Goal: Information Seeking & Learning: Find specific fact

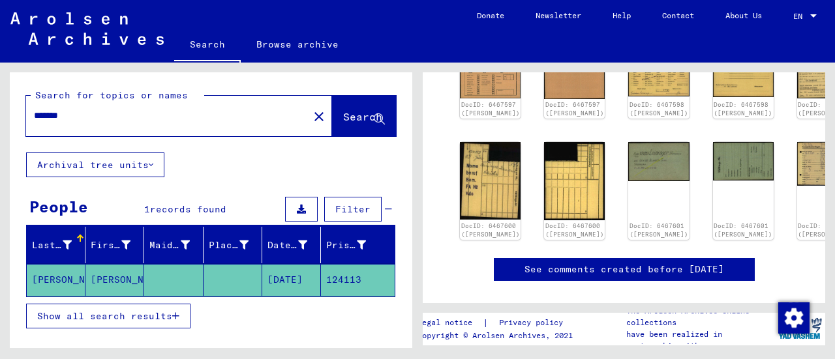
scroll to position [247, 0]
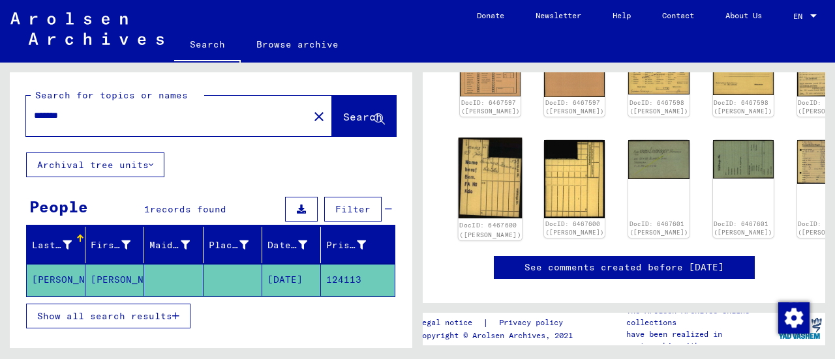
click at [476, 168] on img at bounding box center [491, 178] width 64 height 81
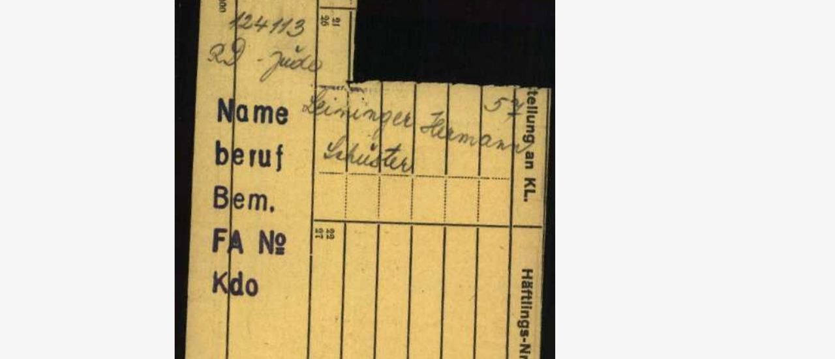
drag, startPoint x: 428, startPoint y: 98, endPoint x: 397, endPoint y: 105, distance: 31.5
click at [397, 105] on img at bounding box center [417, 147] width 579 height 229
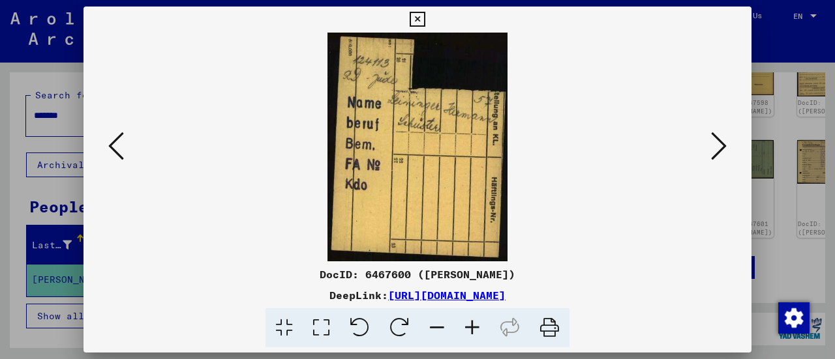
click at [716, 147] on icon at bounding box center [719, 145] width 16 height 31
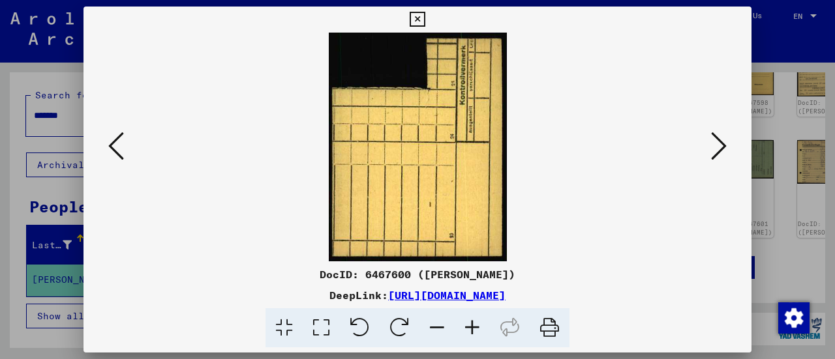
click at [716, 147] on icon at bounding box center [719, 145] width 16 height 31
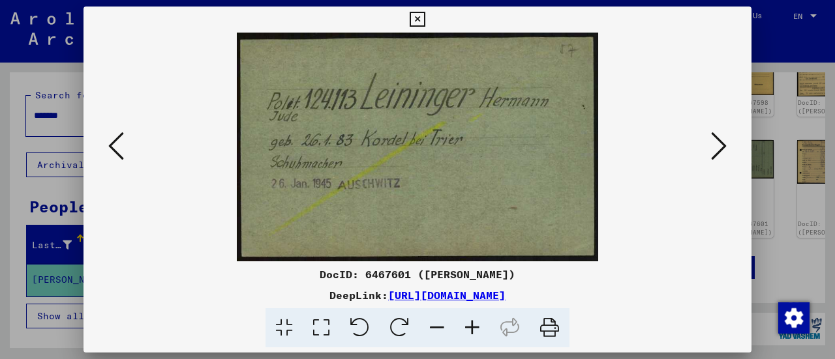
click at [719, 142] on icon at bounding box center [719, 145] width 16 height 31
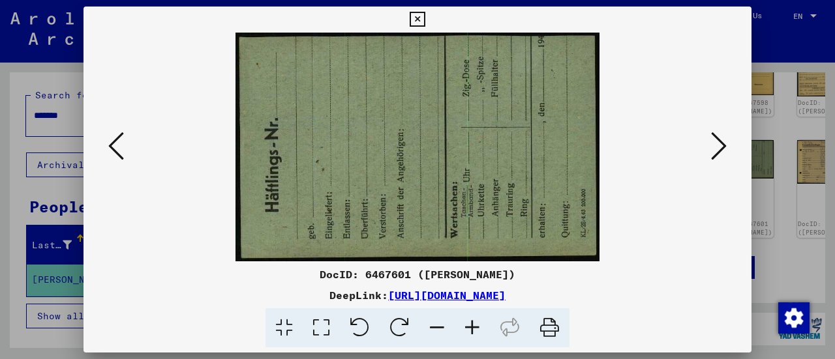
click at [719, 142] on icon at bounding box center [719, 145] width 16 height 31
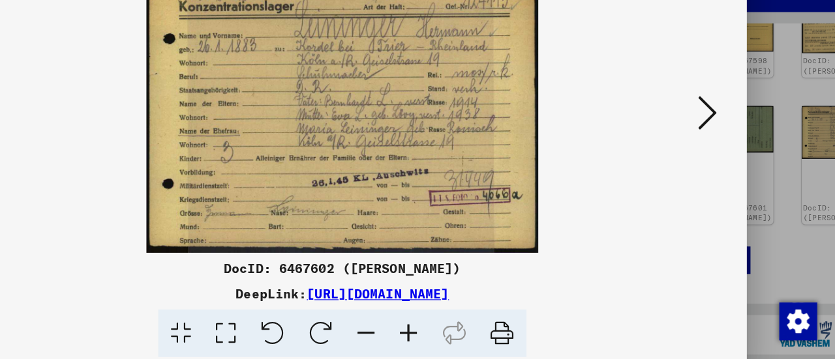
click at [716, 138] on icon at bounding box center [719, 145] width 16 height 31
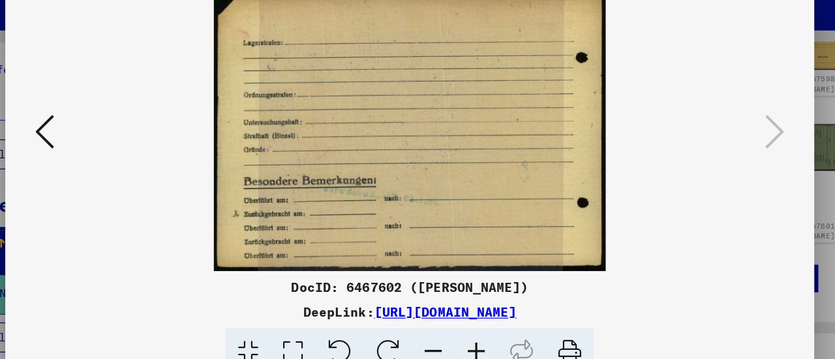
click at [114, 142] on icon at bounding box center [116, 145] width 16 height 31
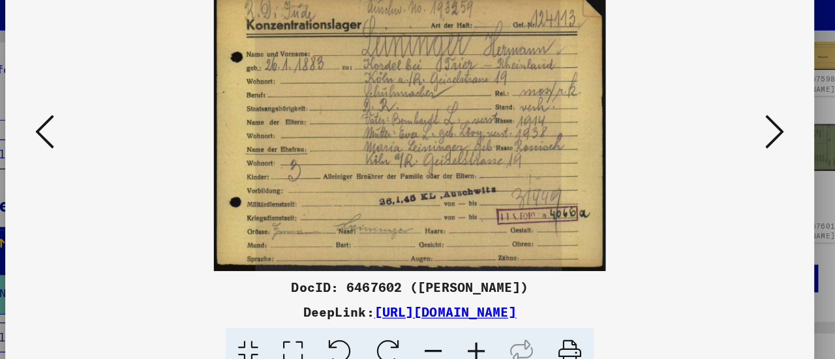
click at [114, 142] on icon at bounding box center [116, 145] width 16 height 31
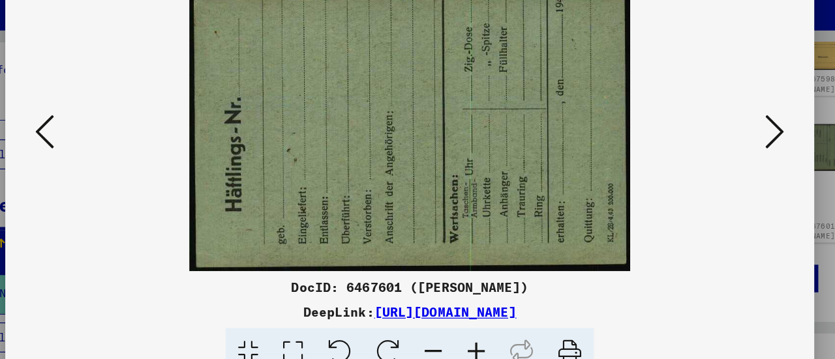
click at [721, 149] on icon at bounding box center [719, 145] width 16 height 31
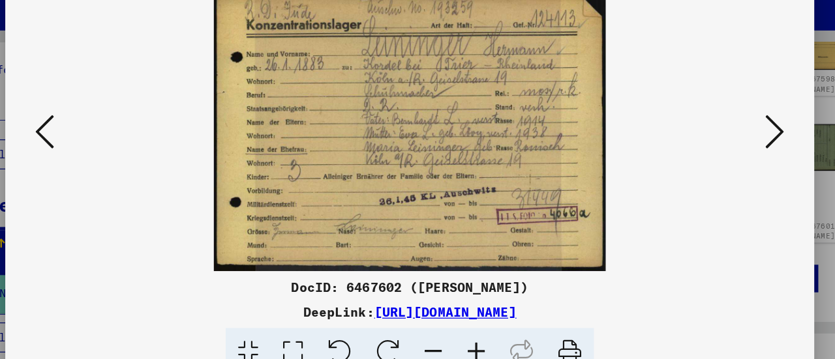
click at [720, 145] on icon at bounding box center [719, 145] width 16 height 31
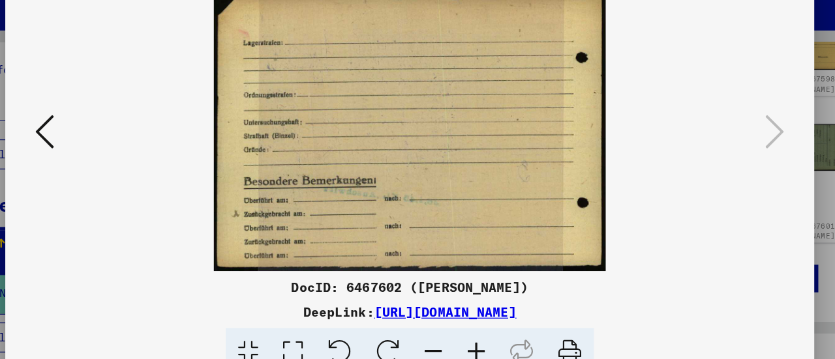
click at [130, 147] on img at bounding box center [417, 147] width 579 height 229
click at [129, 147] on img at bounding box center [417, 147] width 579 height 229
click at [116, 143] on icon at bounding box center [116, 145] width 16 height 31
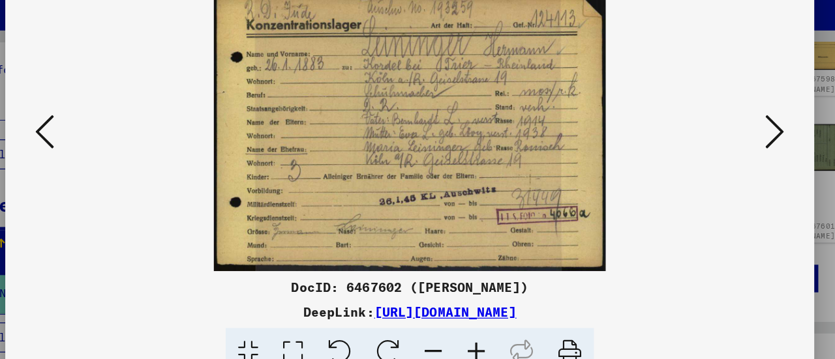
click at [116, 143] on icon at bounding box center [116, 145] width 16 height 31
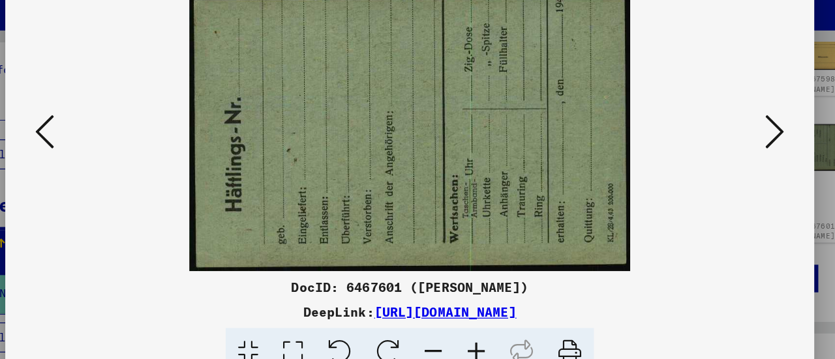
click at [111, 141] on icon at bounding box center [116, 145] width 16 height 31
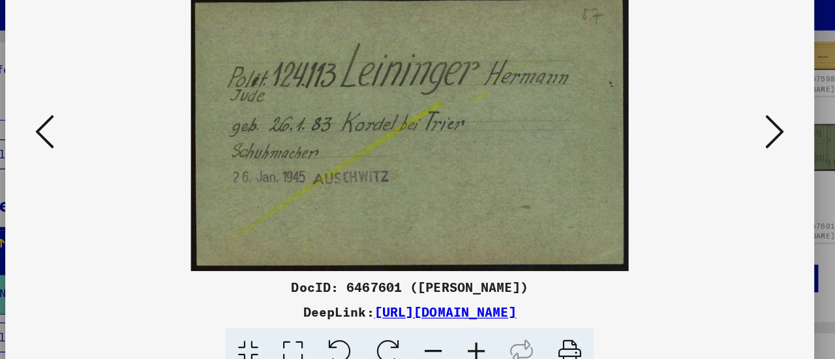
click at [111, 141] on icon at bounding box center [116, 145] width 16 height 31
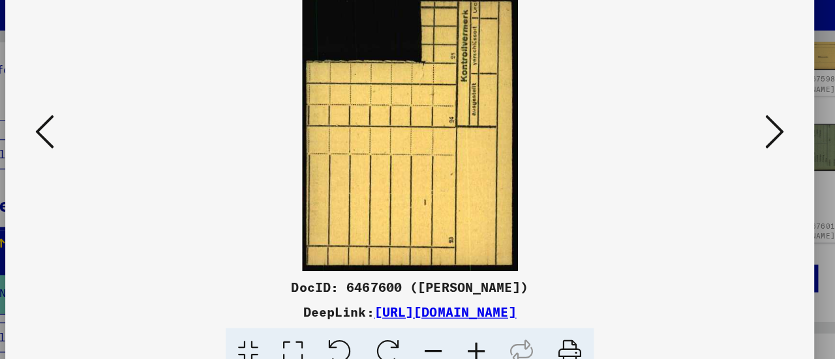
click at [111, 141] on icon at bounding box center [116, 145] width 16 height 31
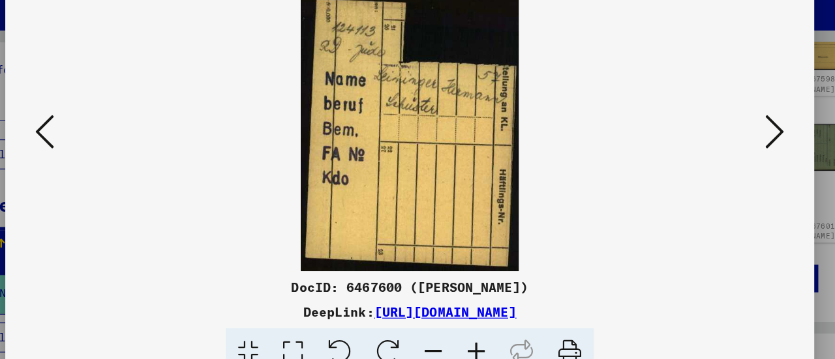
click at [111, 141] on icon at bounding box center [116, 145] width 16 height 31
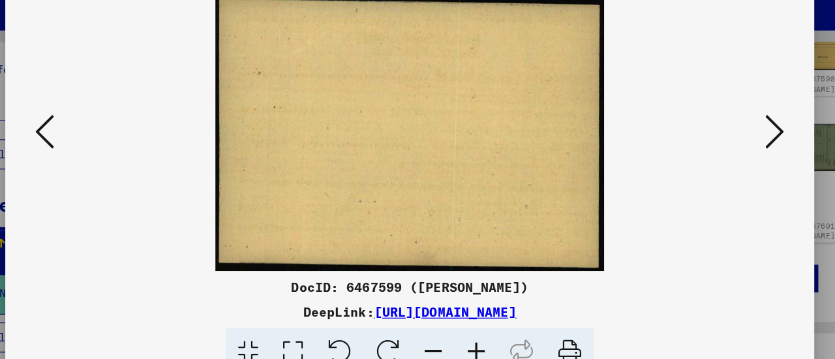
click at [111, 141] on icon at bounding box center [116, 145] width 16 height 31
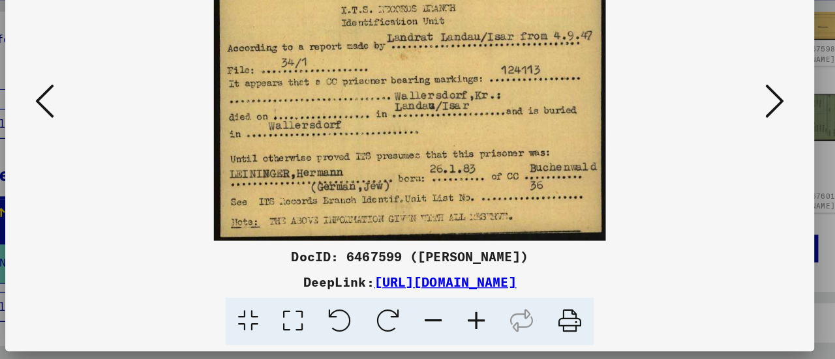
scroll to position [0, 0]
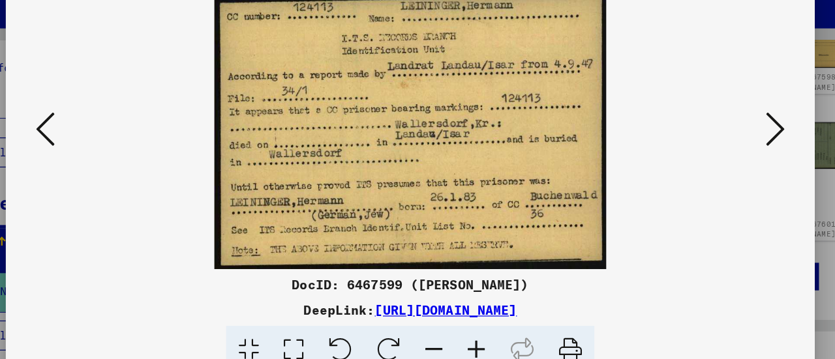
click at [128, 148] on img at bounding box center [417, 147] width 579 height 229
click at [115, 145] on icon at bounding box center [116, 145] width 16 height 31
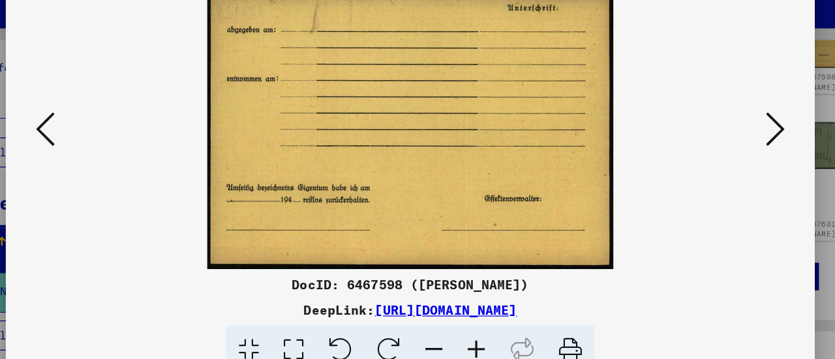
click at [722, 149] on icon at bounding box center [719, 145] width 16 height 31
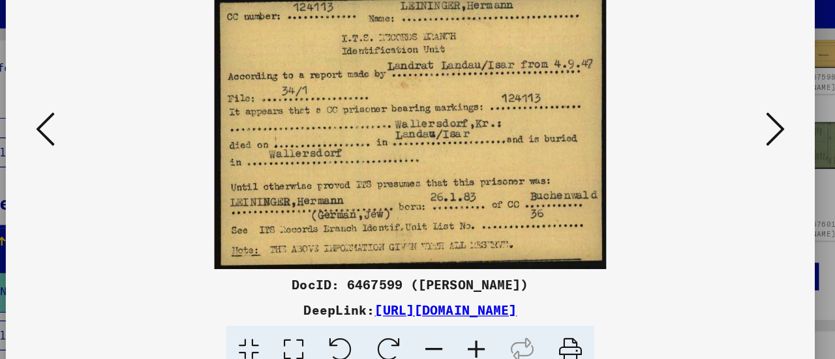
click at [722, 149] on icon at bounding box center [719, 145] width 16 height 31
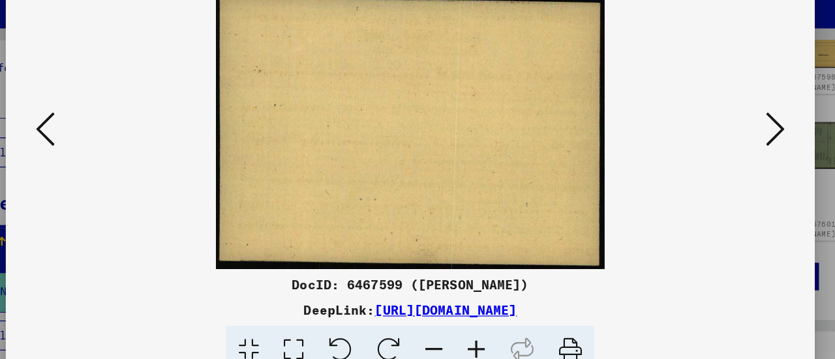
click at [722, 155] on icon at bounding box center [719, 145] width 16 height 31
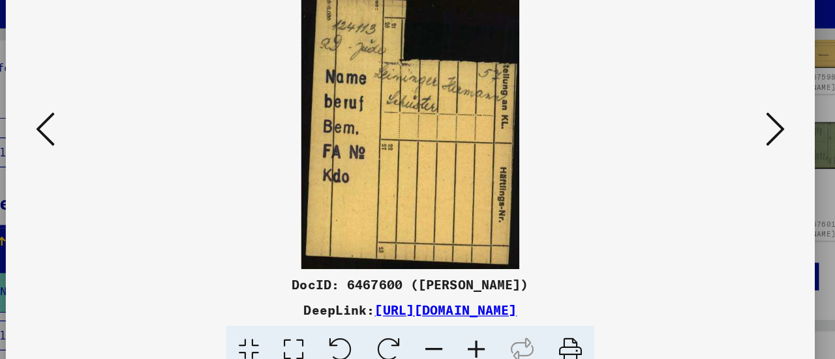
click at [722, 155] on icon at bounding box center [719, 145] width 16 height 31
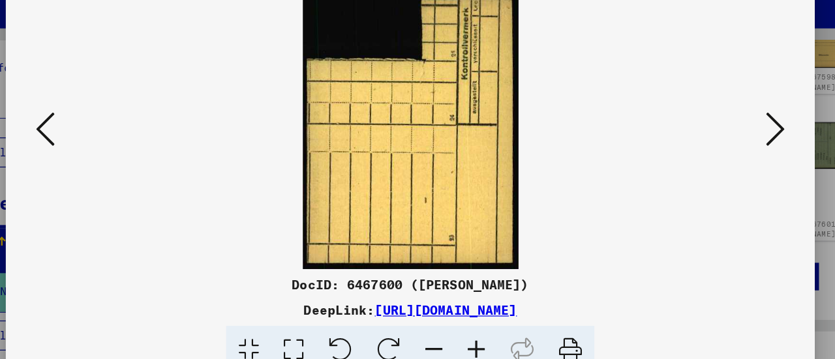
click at [716, 152] on icon at bounding box center [719, 145] width 16 height 31
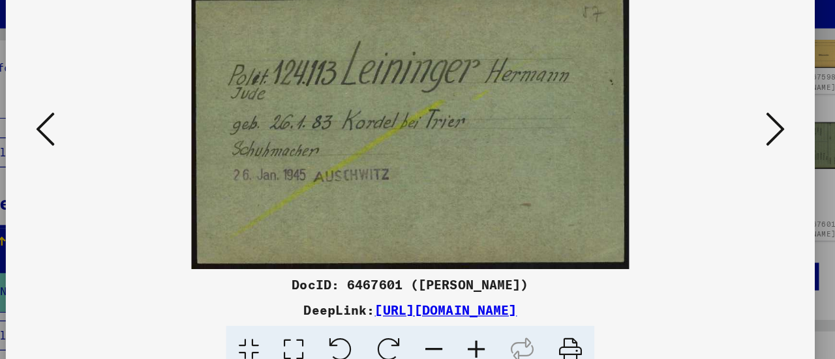
click at [716, 160] on icon at bounding box center [719, 145] width 16 height 31
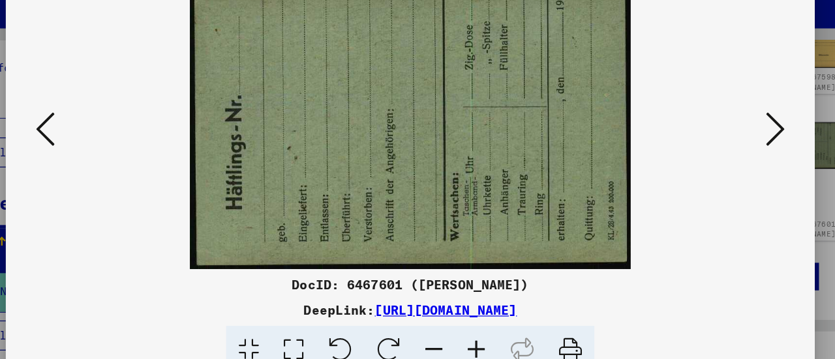
click at [716, 160] on icon at bounding box center [719, 145] width 16 height 31
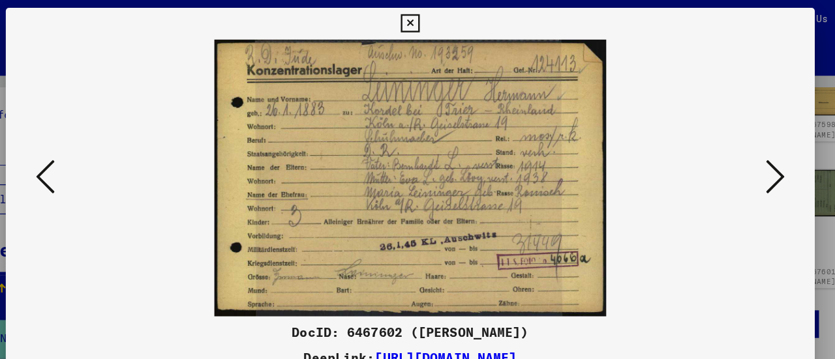
click at [410, 18] on icon at bounding box center [417, 20] width 15 height 16
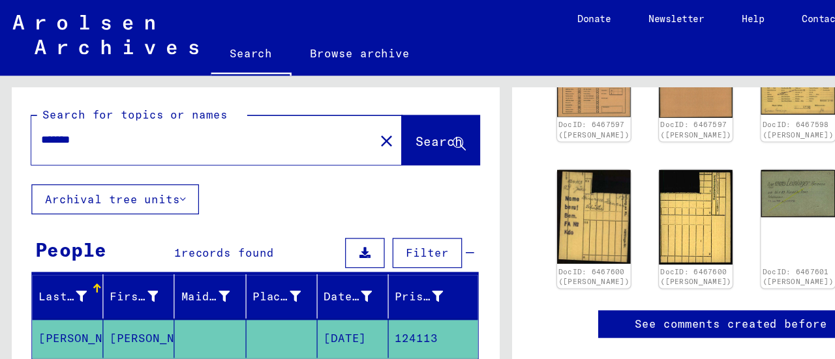
scroll to position [7, 0]
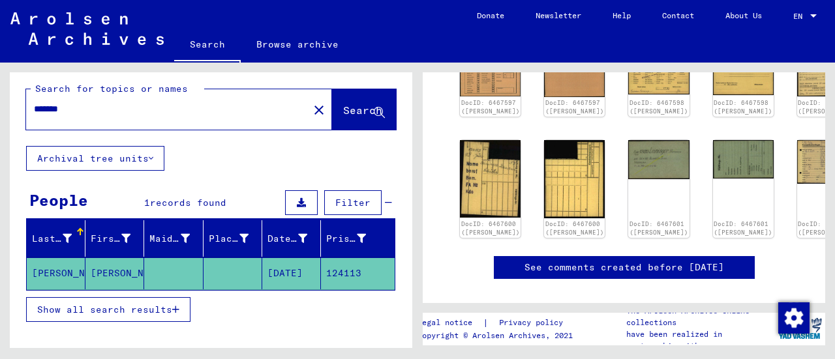
click at [92, 108] on input "*******" at bounding box center [167, 109] width 267 height 14
drag, startPoint x: 92, startPoint y: 108, endPoint x: 0, endPoint y: 97, distance: 92.6
click at [0, 97] on div "Search for topics or names ******* close Search Archival tree units People 1 re…" at bounding box center [209, 206] width 418 height 286
type input "*********"
click at [343, 109] on span "Search" at bounding box center [362, 110] width 39 height 13
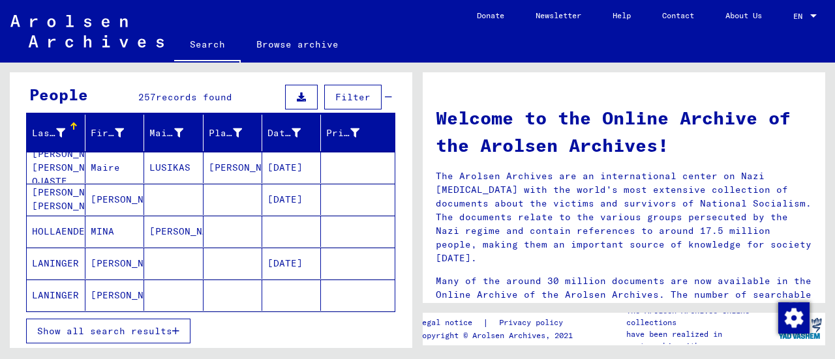
scroll to position [113, 0]
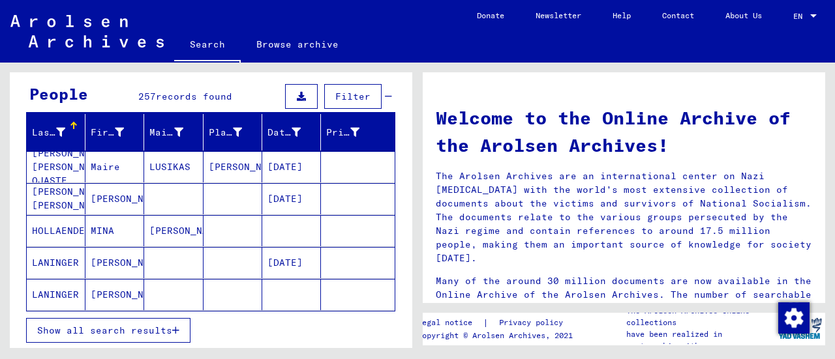
click at [37, 130] on div "Last Name" at bounding box center [48, 133] width 33 height 14
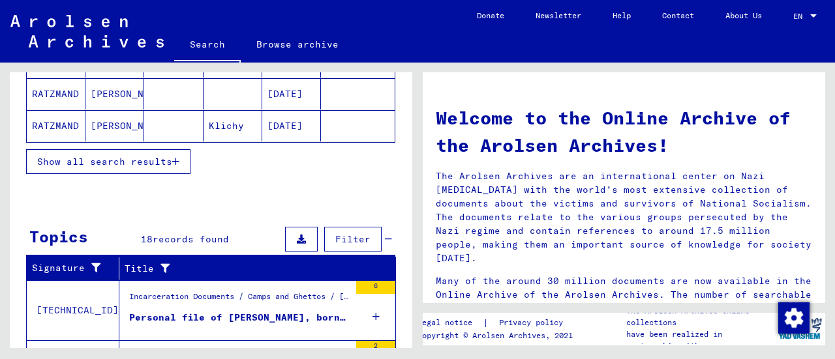
scroll to position [287, 0]
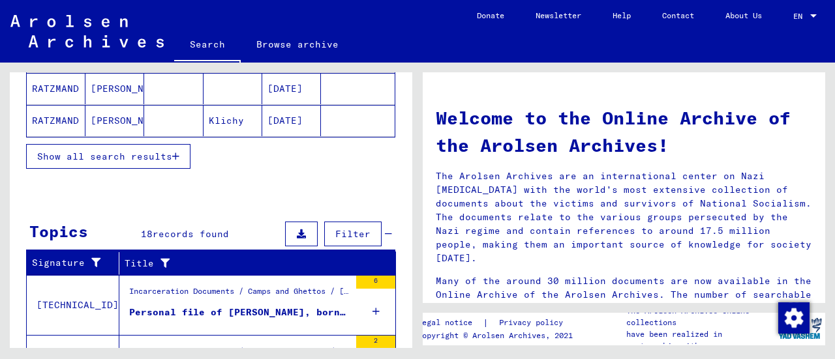
click at [126, 151] on span "Show all search results" at bounding box center [104, 157] width 135 height 12
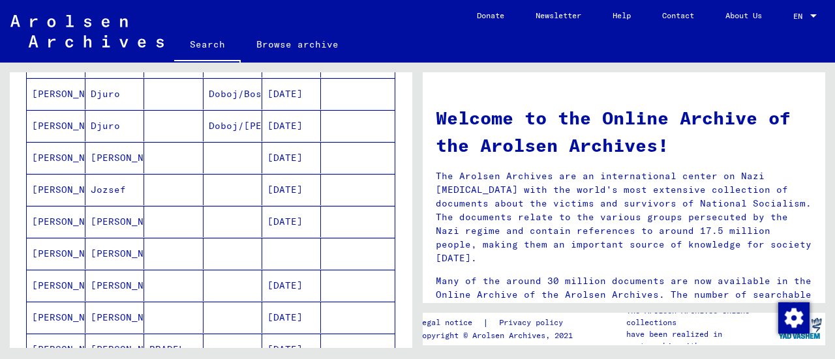
scroll to position [474, 0]
click at [108, 178] on mat-cell "Jozsef" at bounding box center [114, 189] width 59 height 31
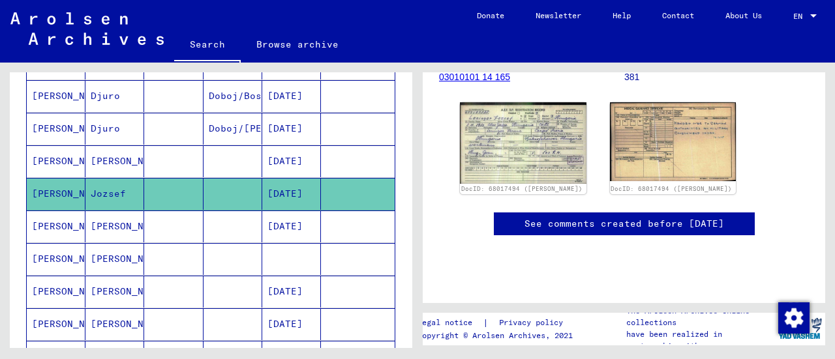
scroll to position [213, 0]
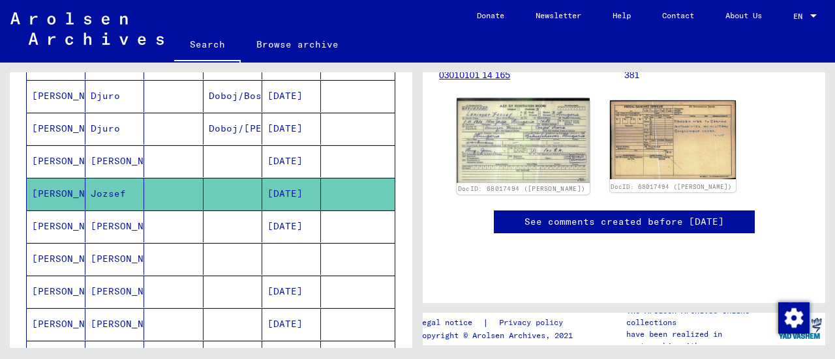
click at [505, 147] on img at bounding box center [523, 141] width 132 height 85
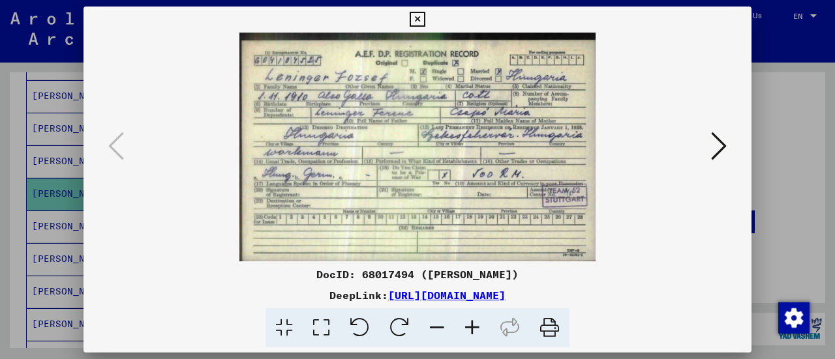
click at [719, 148] on icon at bounding box center [719, 145] width 16 height 31
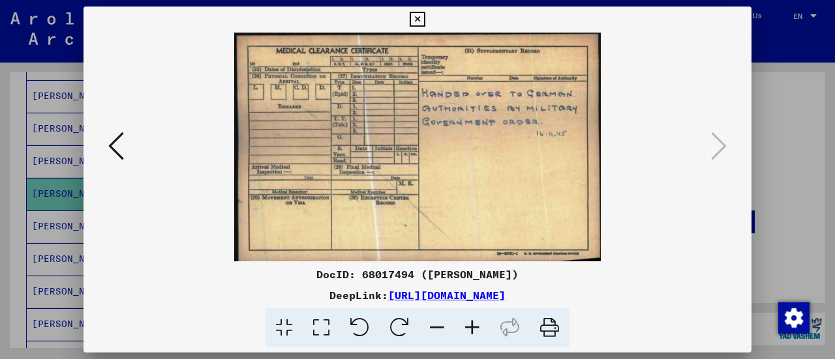
click at [421, 18] on icon at bounding box center [417, 20] width 15 height 16
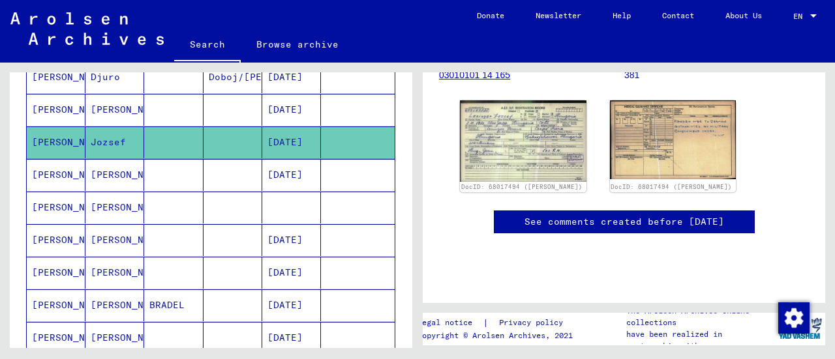
scroll to position [594, 0]
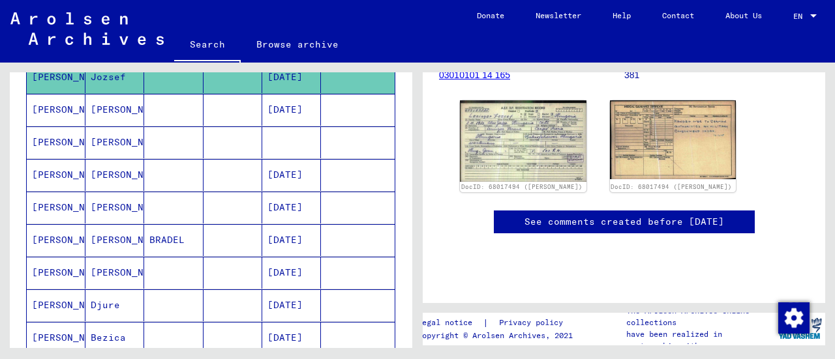
click at [106, 159] on mat-cell "[PERSON_NAME]" at bounding box center [114, 175] width 59 height 32
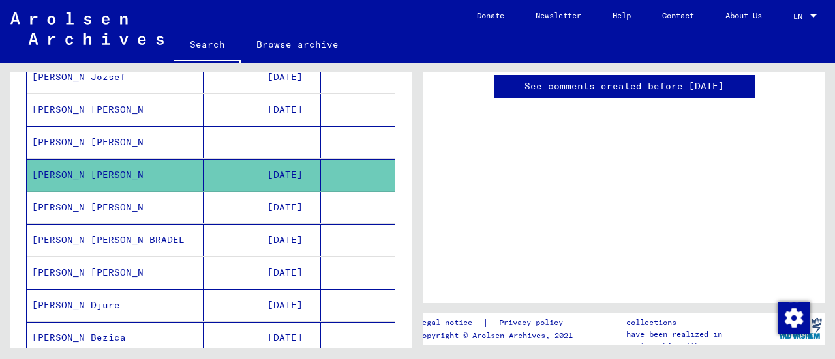
scroll to position [680, 0]
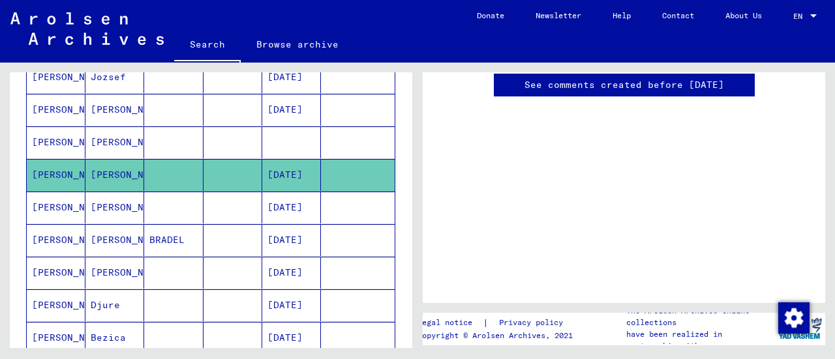
click at [274, 200] on mat-cell "[DATE]" at bounding box center [291, 208] width 59 height 32
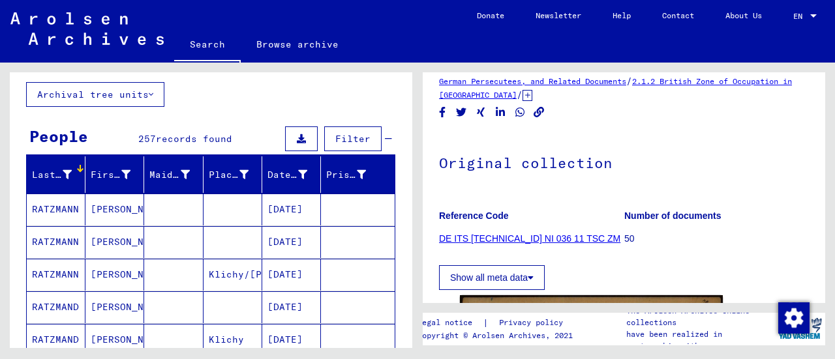
scroll to position [70, 0]
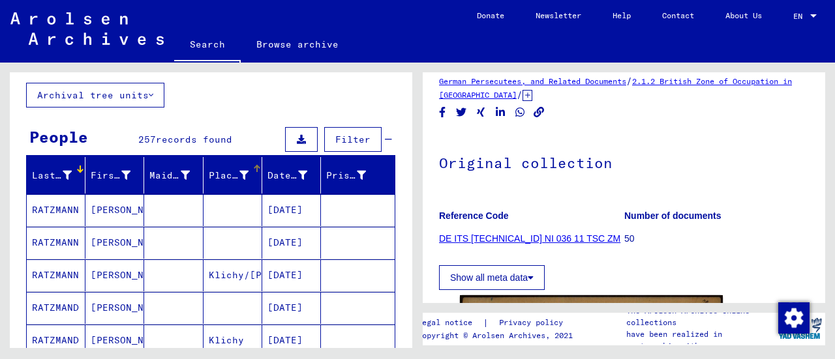
click at [219, 174] on div "Place of Birth" at bounding box center [229, 176] width 40 height 14
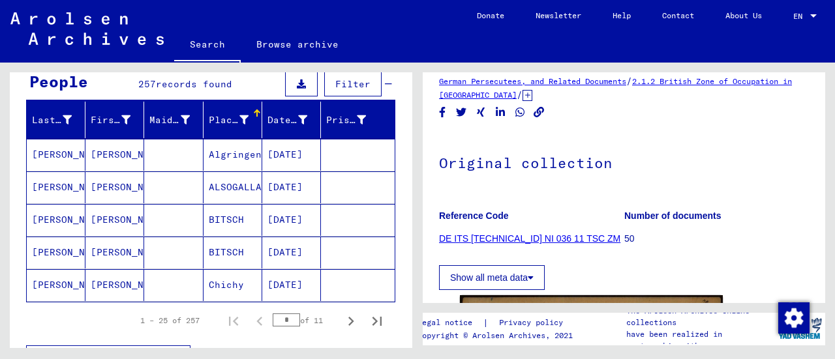
scroll to position [136, 0]
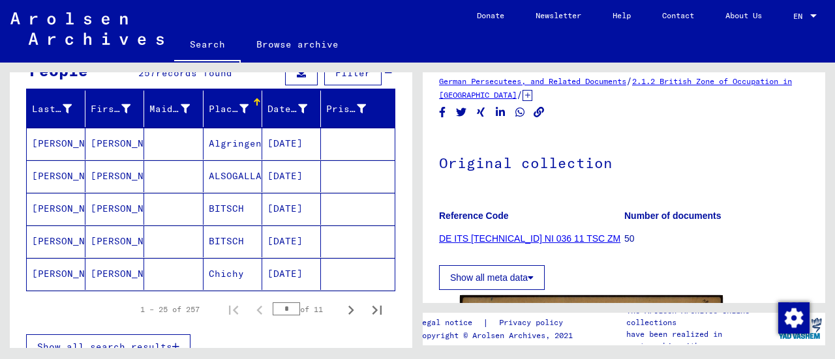
click at [234, 271] on mat-cell "Chichy" at bounding box center [233, 274] width 59 height 32
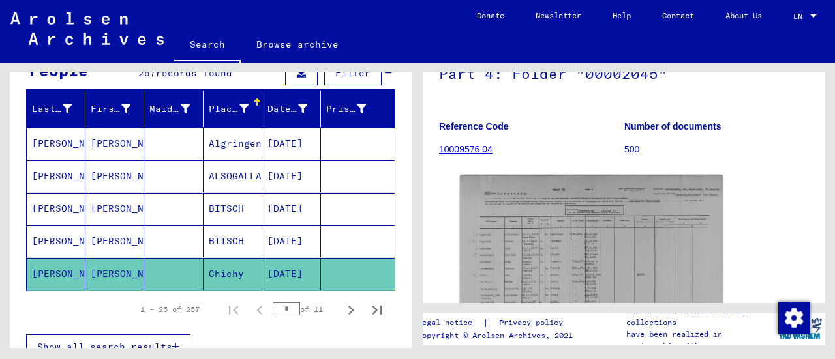
scroll to position [133, 0]
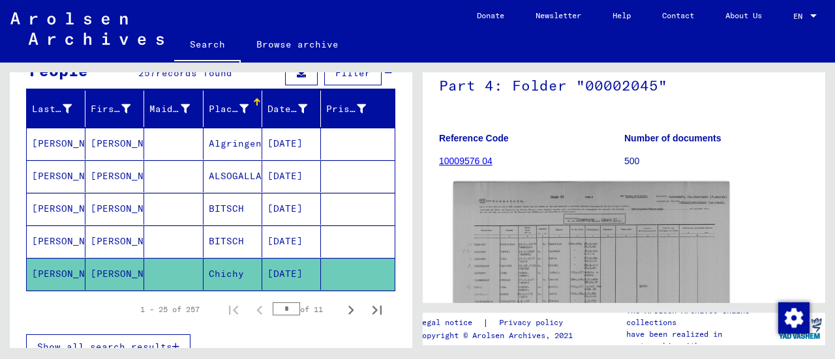
click at [564, 213] on img at bounding box center [591, 280] width 276 height 196
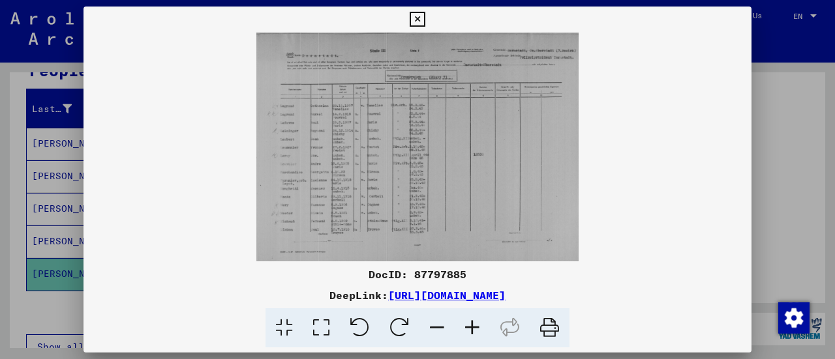
click at [778, 170] on div at bounding box center [417, 179] width 835 height 359
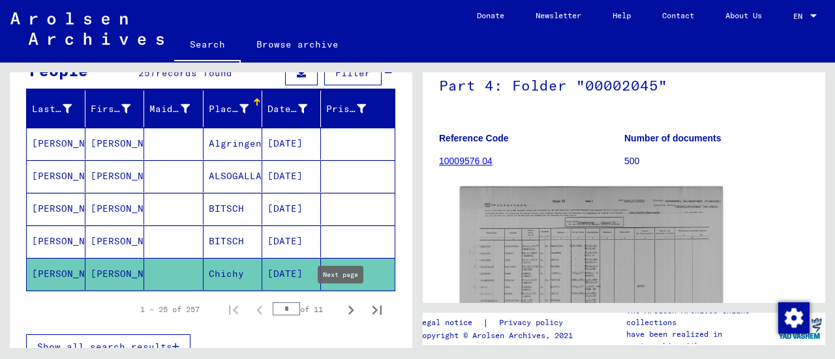
click at [347, 314] on icon "Next page" at bounding box center [351, 310] width 18 height 18
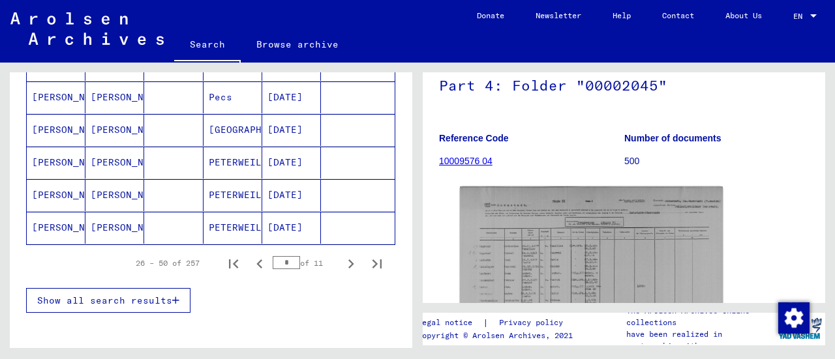
scroll to position [834, 0]
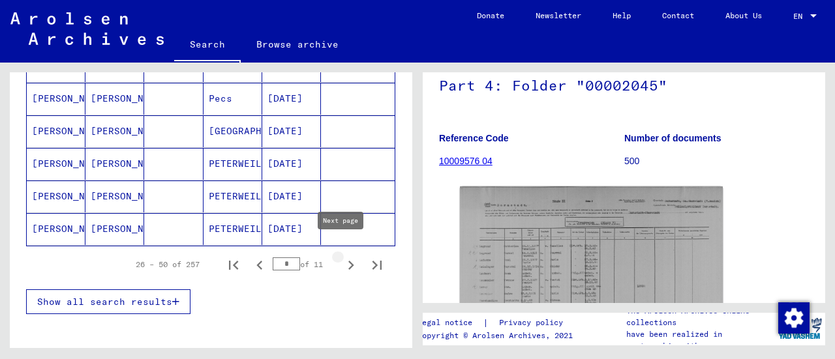
click at [342, 257] on icon "Next page" at bounding box center [351, 265] width 18 height 18
type input "*"
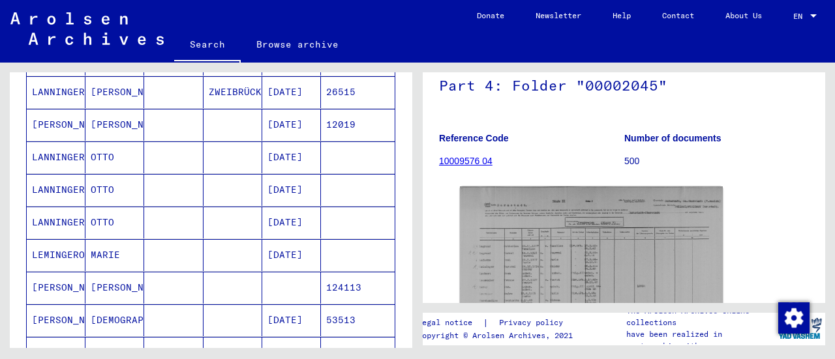
scroll to position [346, 0]
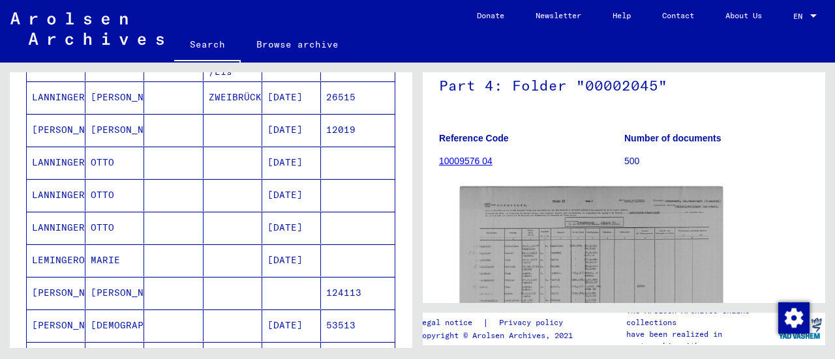
click at [112, 160] on mat-cell "OTTO" at bounding box center [114, 163] width 59 height 32
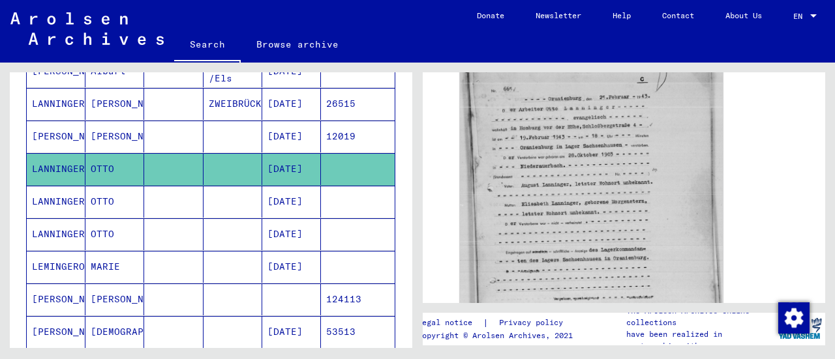
scroll to position [328, 0]
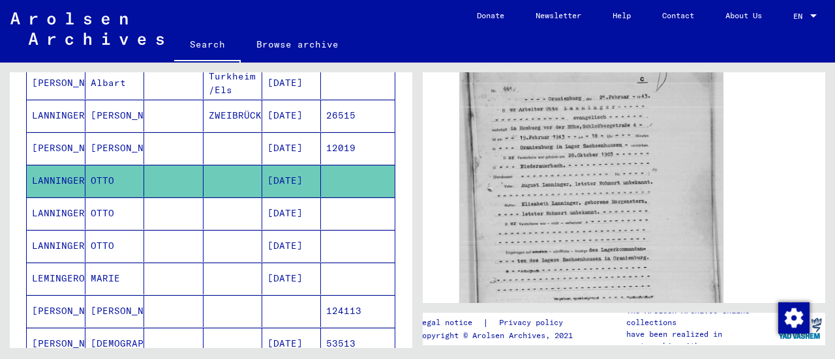
click at [125, 141] on mat-cell "[PERSON_NAME]" at bounding box center [114, 148] width 59 height 32
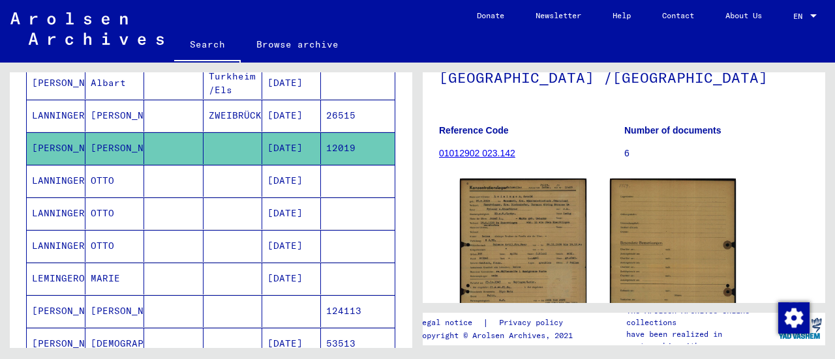
scroll to position [239, 0]
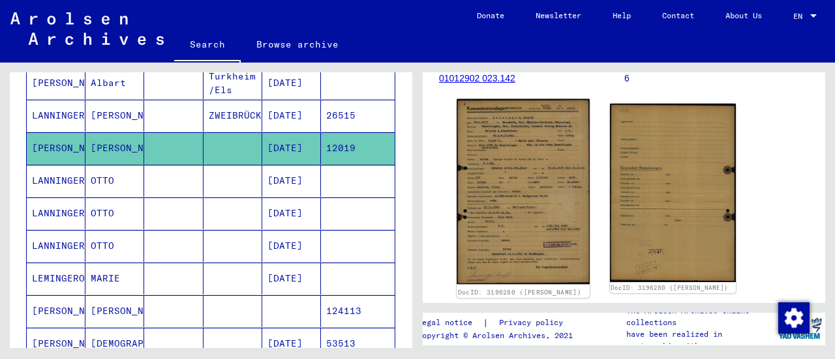
click at [511, 165] on img at bounding box center [523, 192] width 132 height 186
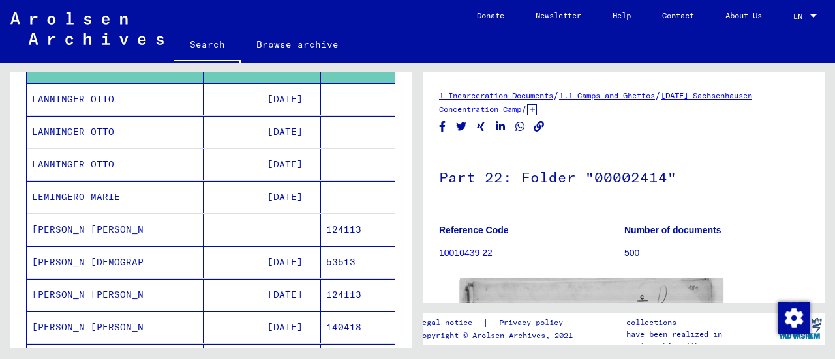
scroll to position [415, 0]
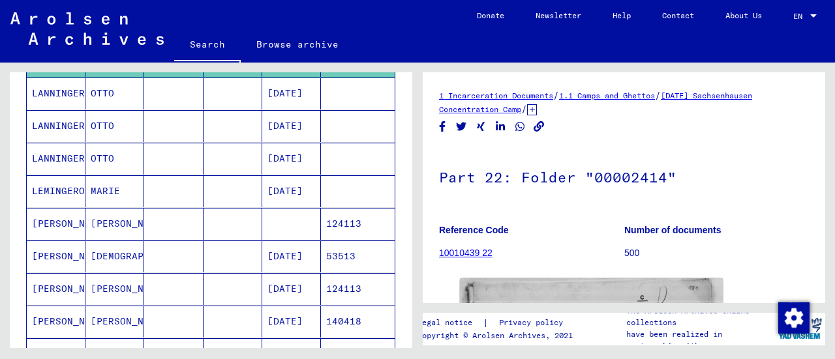
click at [132, 187] on mat-cell "MARIE" at bounding box center [114, 191] width 59 height 32
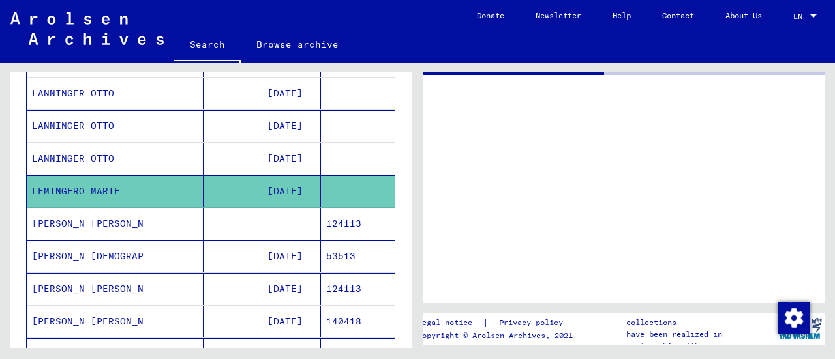
click at [109, 241] on mat-cell "[DEMOGRAPHIC_DATA]" at bounding box center [114, 257] width 59 height 32
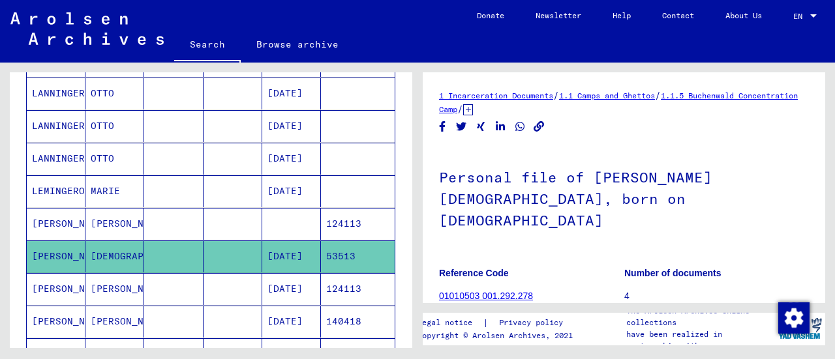
click at [111, 273] on mat-cell "[PERSON_NAME]" at bounding box center [114, 289] width 59 height 32
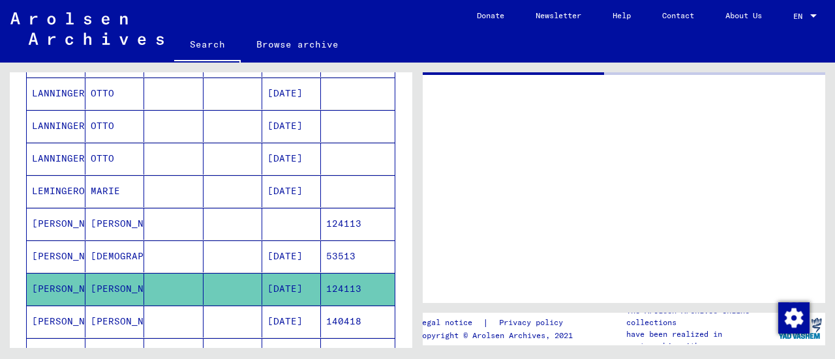
click at [113, 315] on mat-cell "[PERSON_NAME]" at bounding box center [114, 322] width 59 height 32
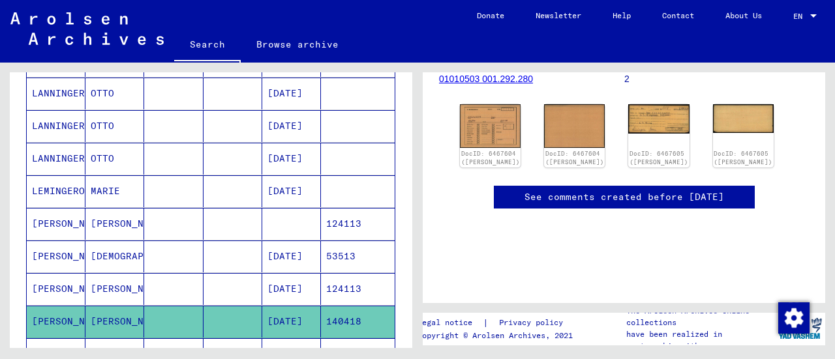
scroll to position [203, 0]
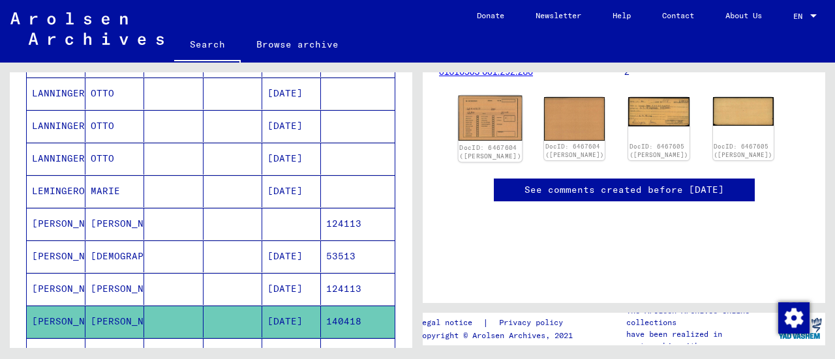
click at [488, 144] on link "DocID: 6467604 ([PERSON_NAME])" at bounding box center [490, 152] width 62 height 17
